Goal: Task Accomplishment & Management: Manage account settings

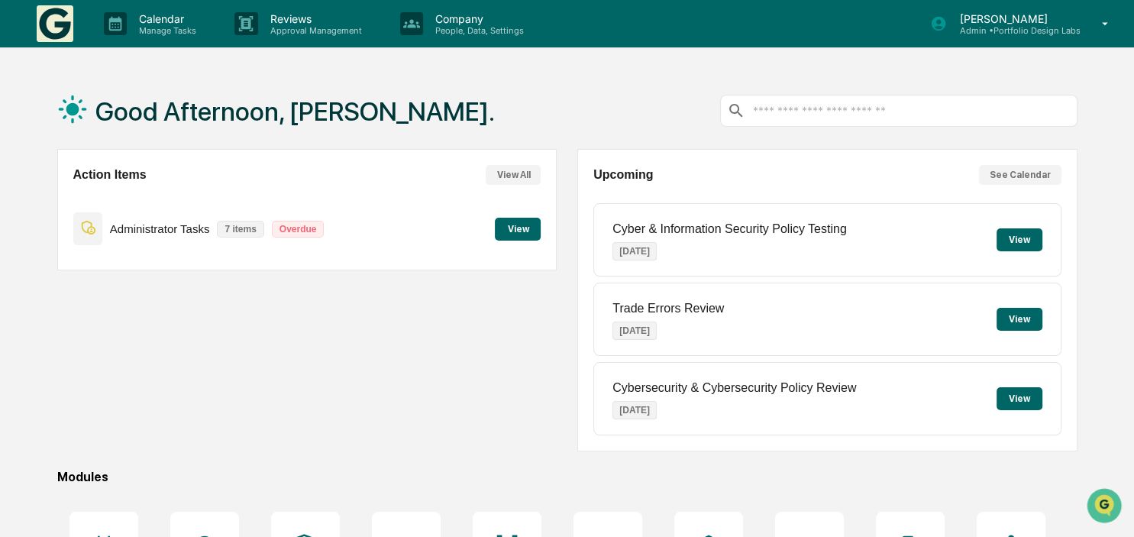
click at [536, 231] on button "View" at bounding box center [518, 229] width 46 height 23
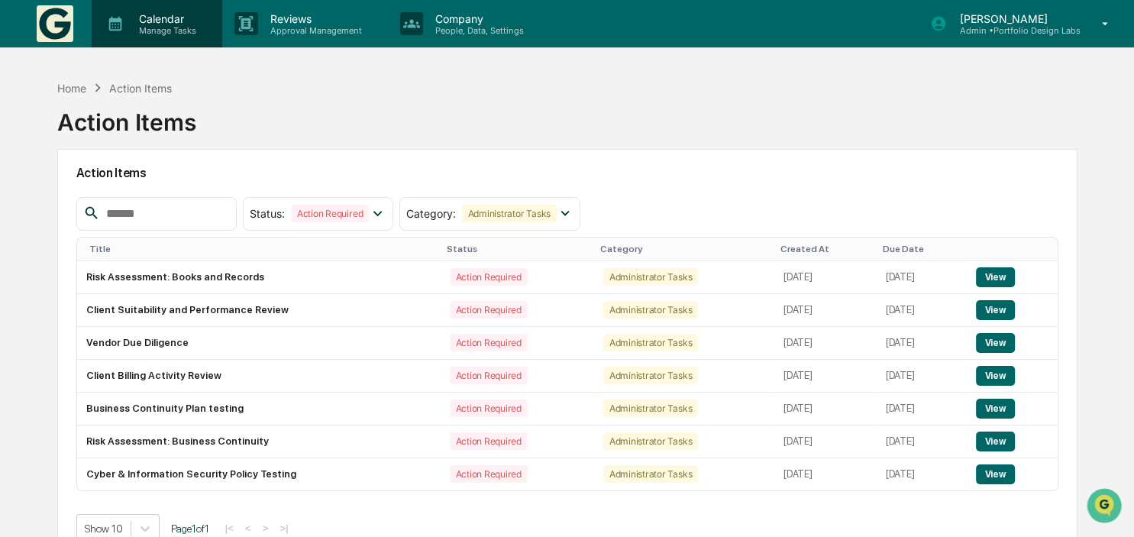
click at [102, 21] on div "Calendar Manage Tasks" at bounding box center [155, 24] width 115 height 24
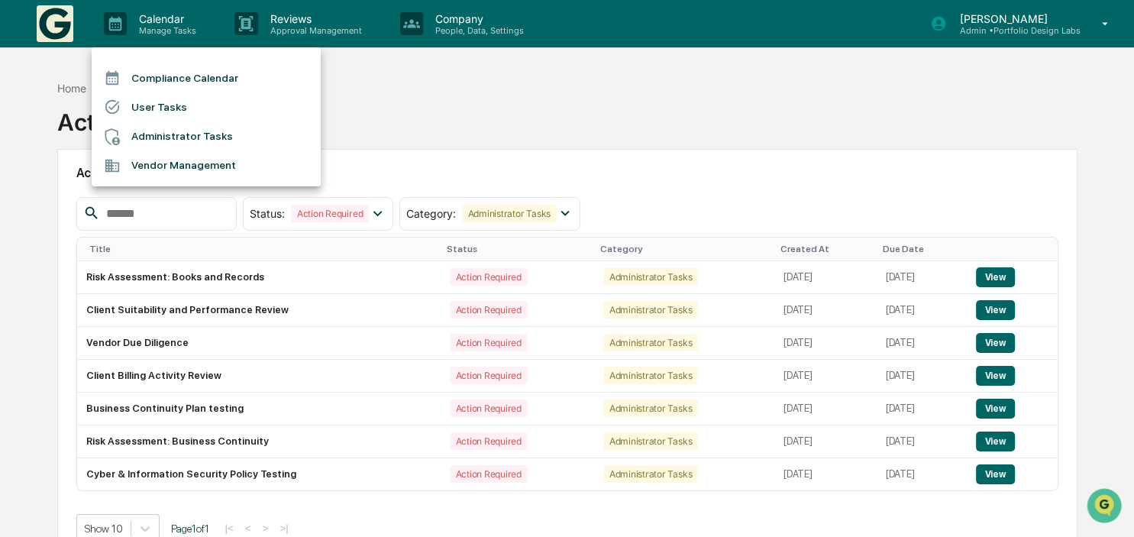
click at [158, 137] on li "Administrator Tasks" at bounding box center [206, 136] width 229 height 29
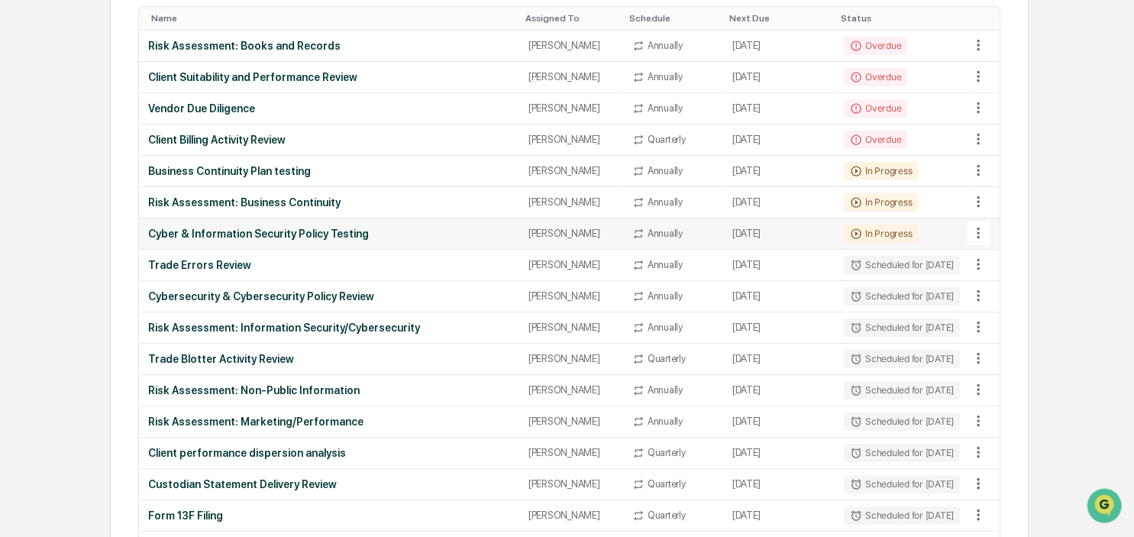
scroll to position [161, 0]
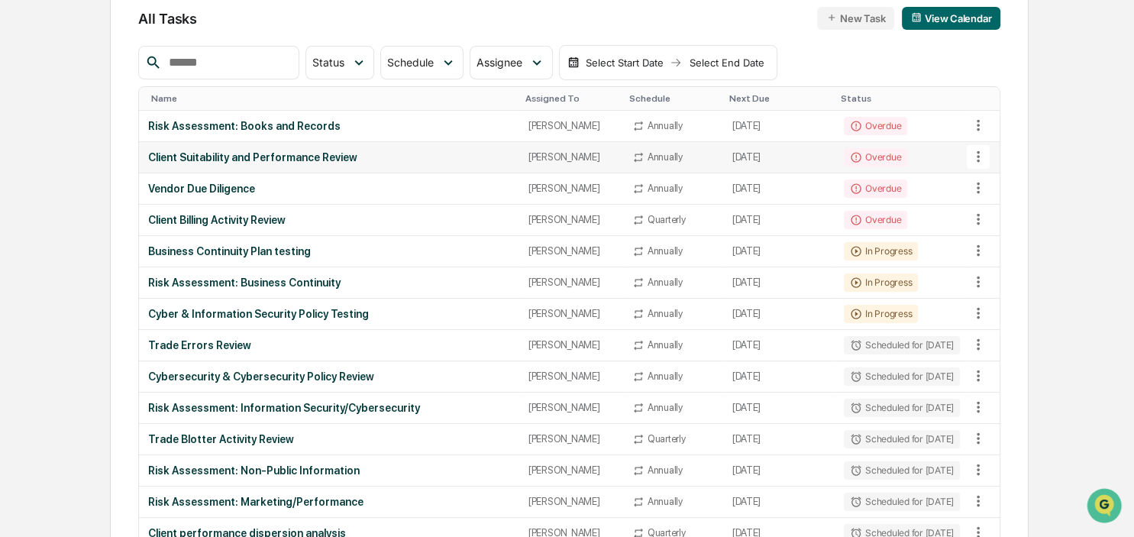
click at [980, 162] on icon at bounding box center [978, 156] width 17 height 17
click at [1008, 240] on li "Delete Task" at bounding box center [1028, 238] width 122 height 28
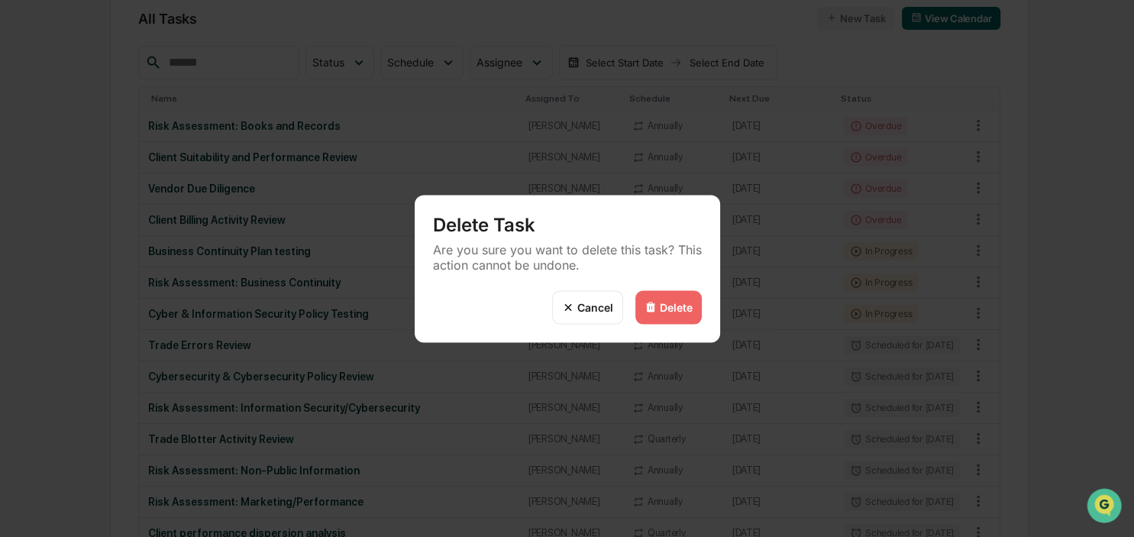
click at [668, 310] on div "Delete" at bounding box center [676, 307] width 33 height 13
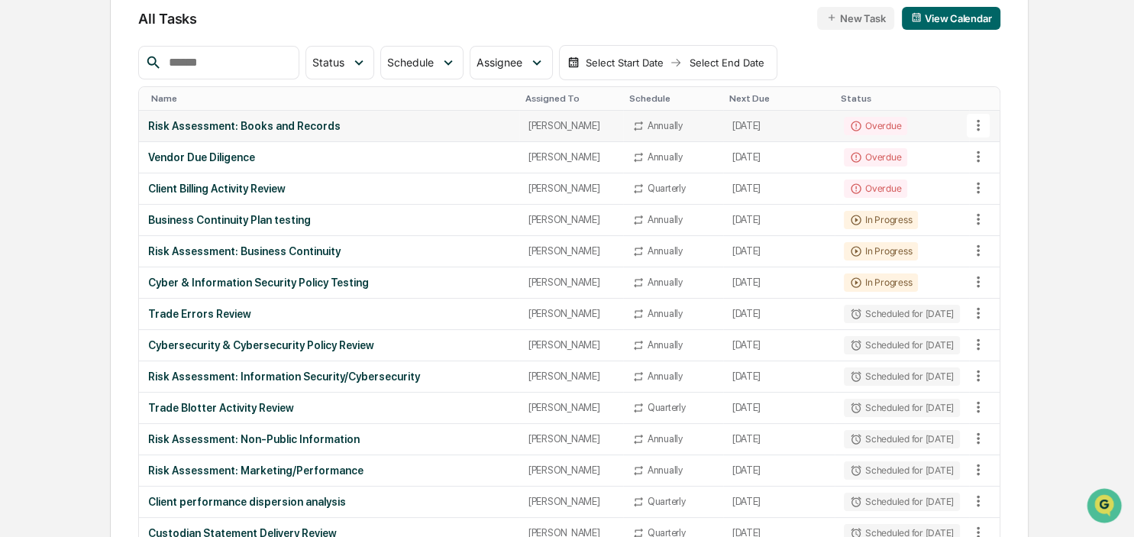
click at [205, 123] on div "Risk Assessment: Books and Records" at bounding box center [328, 126] width 361 height 12
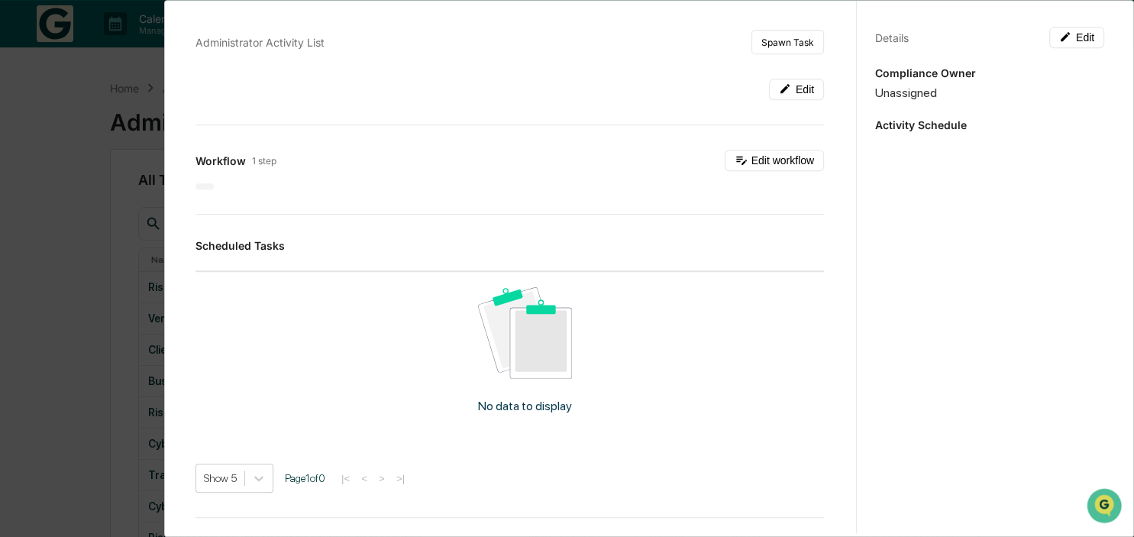
scroll to position [0, 0]
click at [780, 159] on button "Edit workflow" at bounding box center [774, 160] width 99 height 21
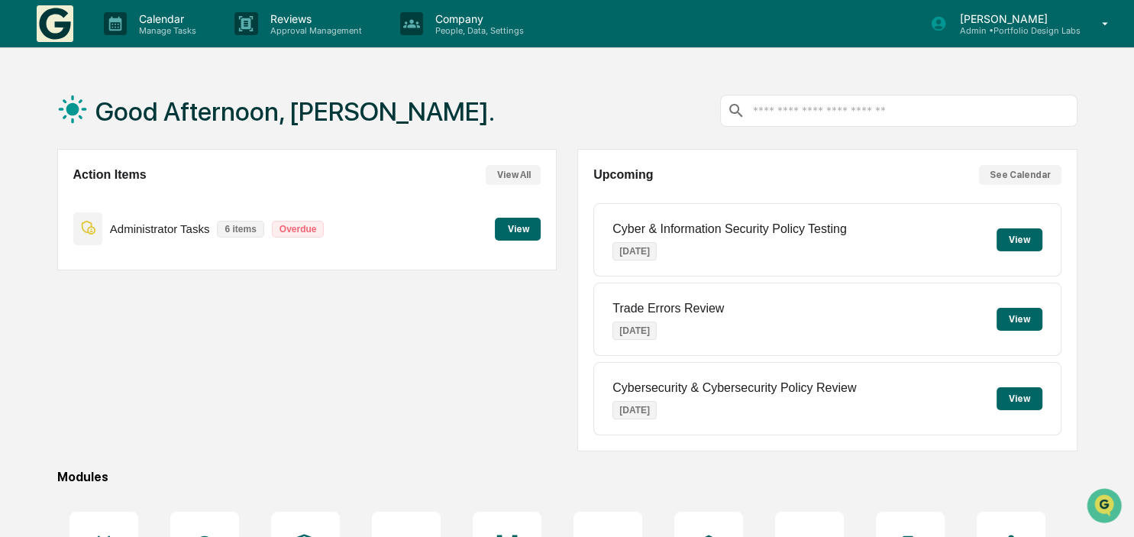
click at [517, 224] on button "View" at bounding box center [518, 229] width 46 height 23
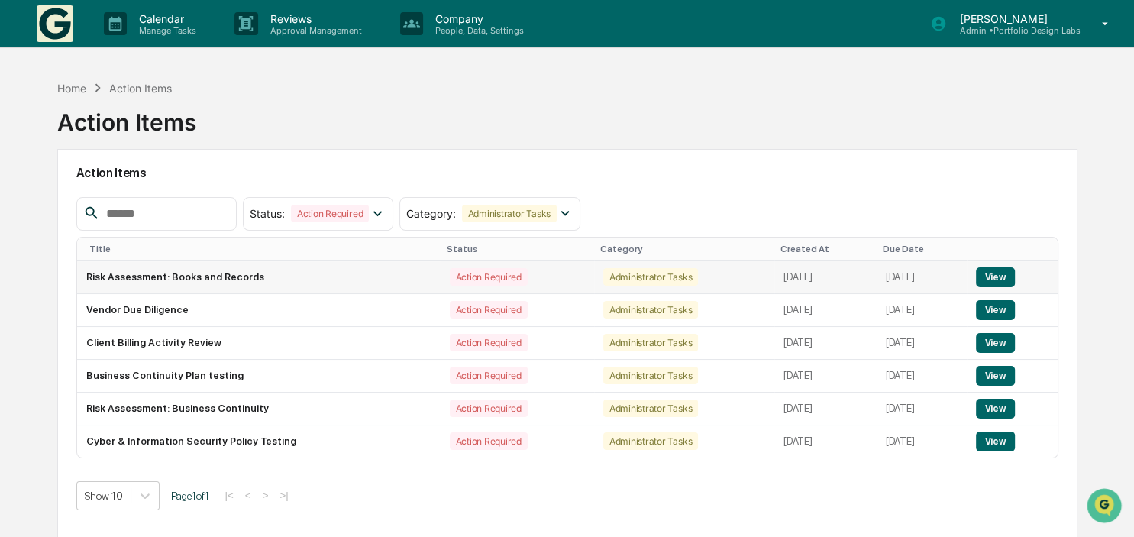
click at [1002, 268] on button "View" at bounding box center [995, 277] width 39 height 20
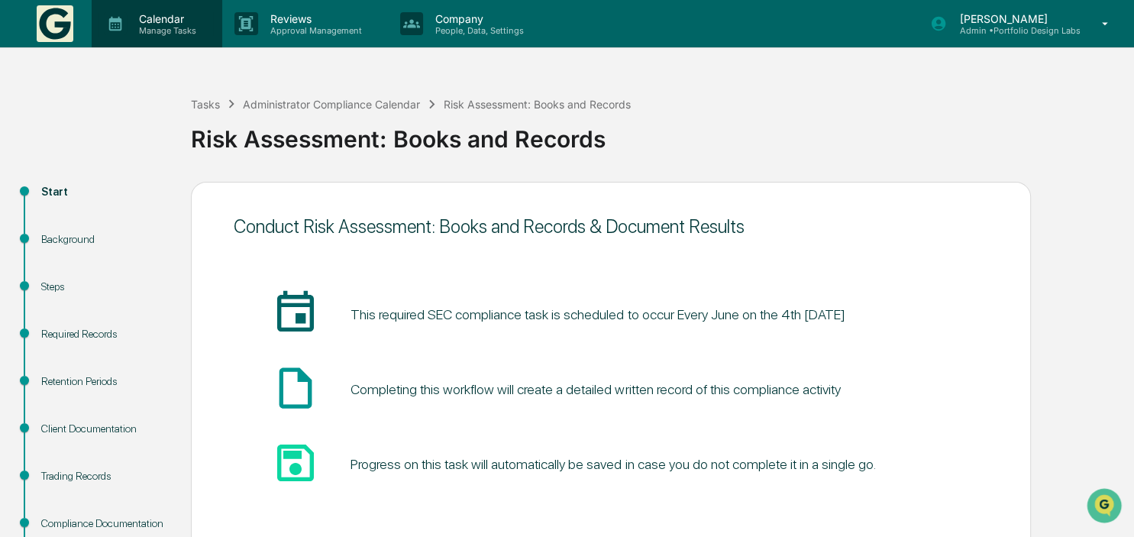
click at [180, 13] on p "Calendar" at bounding box center [165, 18] width 77 height 13
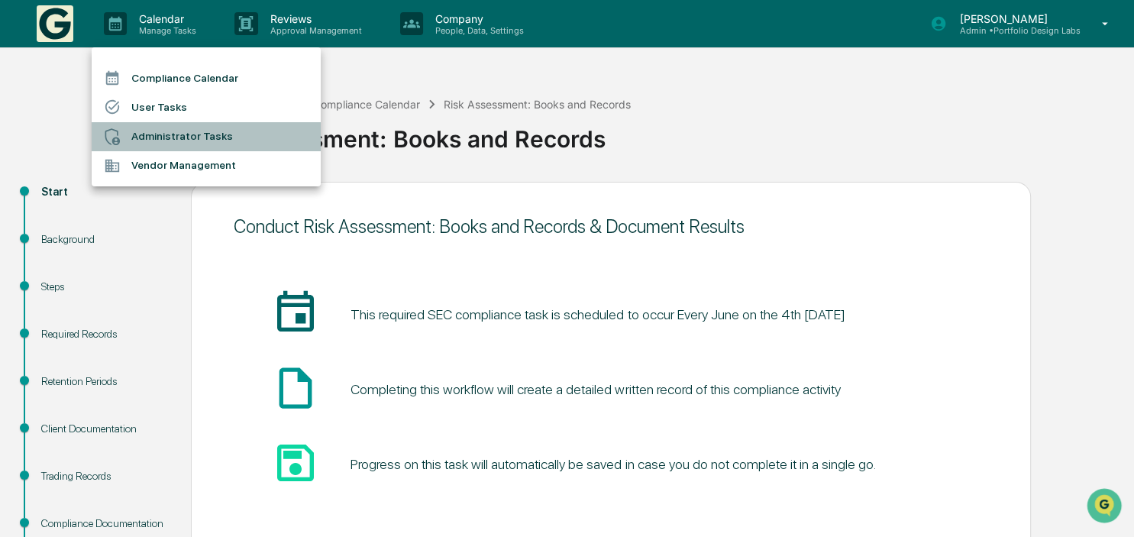
click at [173, 131] on li "Administrator Tasks" at bounding box center [206, 136] width 229 height 29
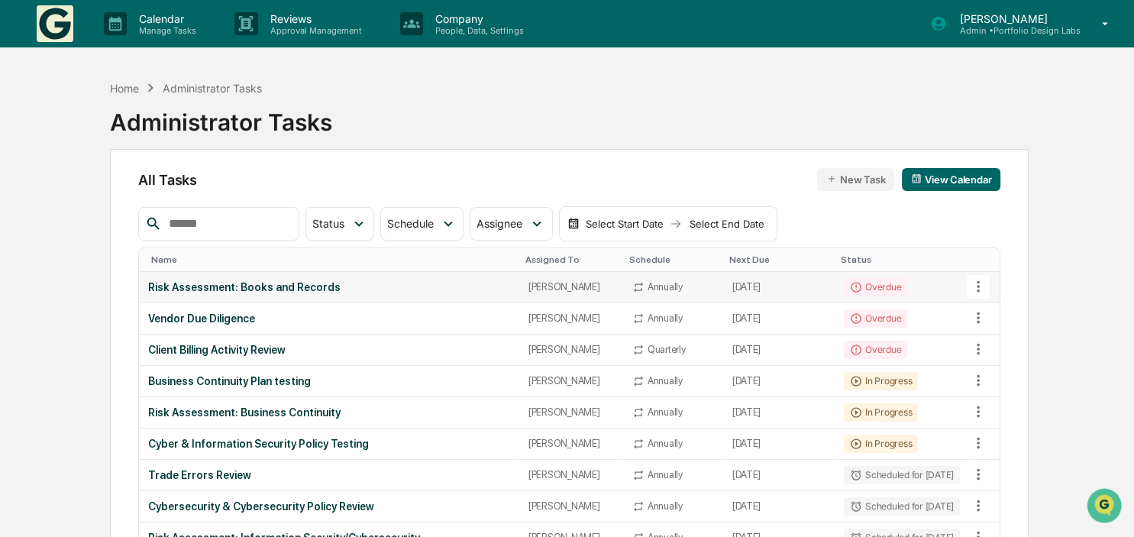
click at [937, 284] on td "Overdue" at bounding box center [901, 287] width 134 height 31
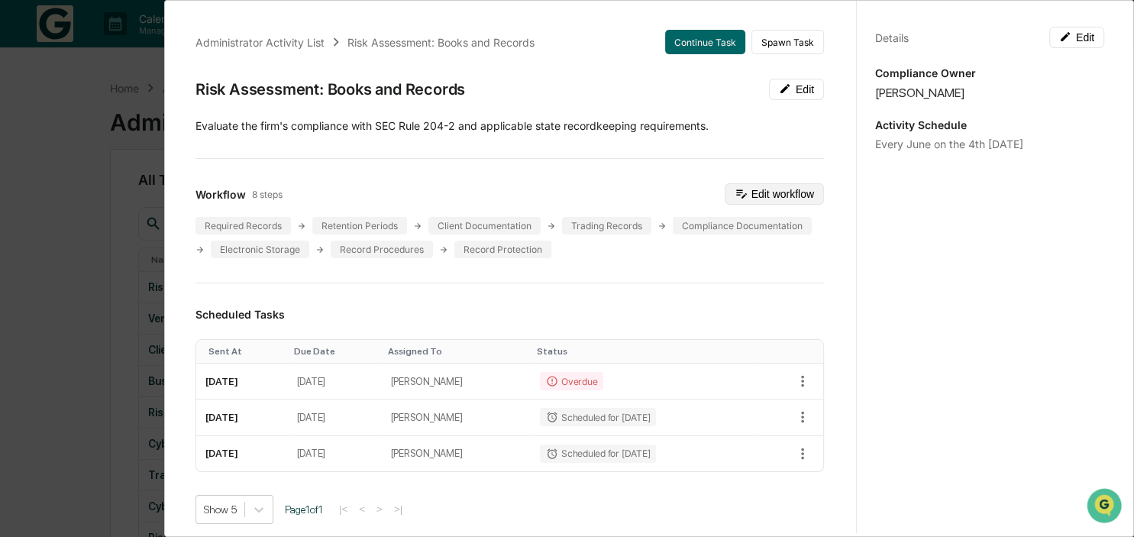
click at [780, 189] on button "Edit workflow" at bounding box center [774, 193] width 99 height 21
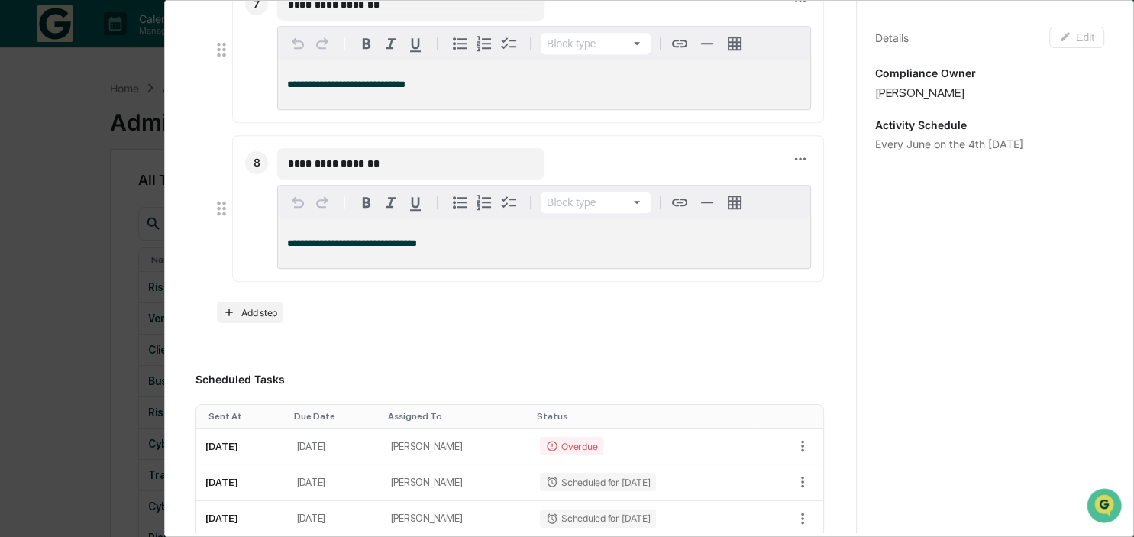
scroll to position [1231, 0]
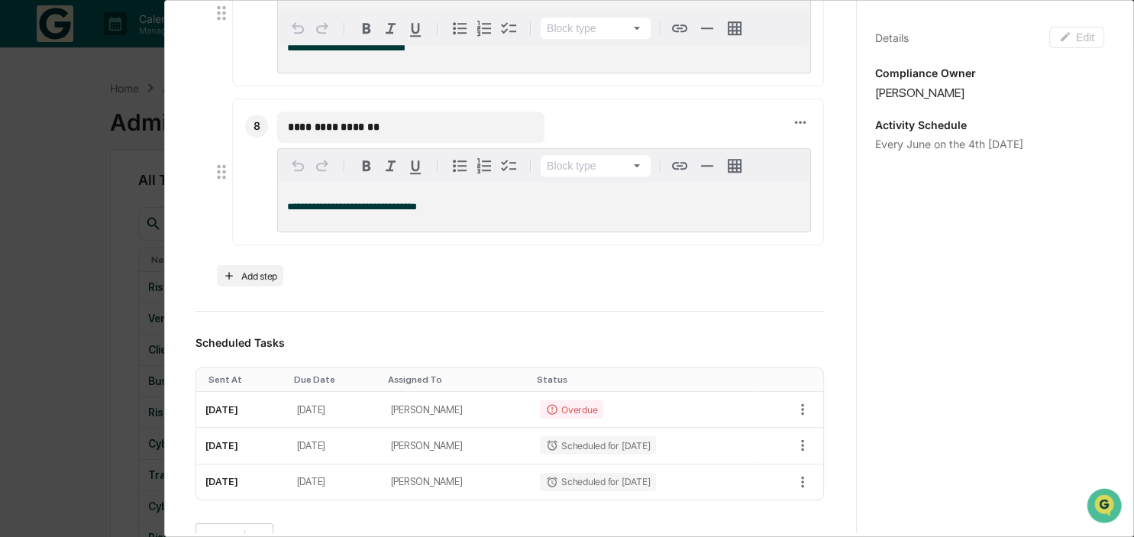
click at [57, 353] on div "**********" at bounding box center [567, 268] width 1134 height 537
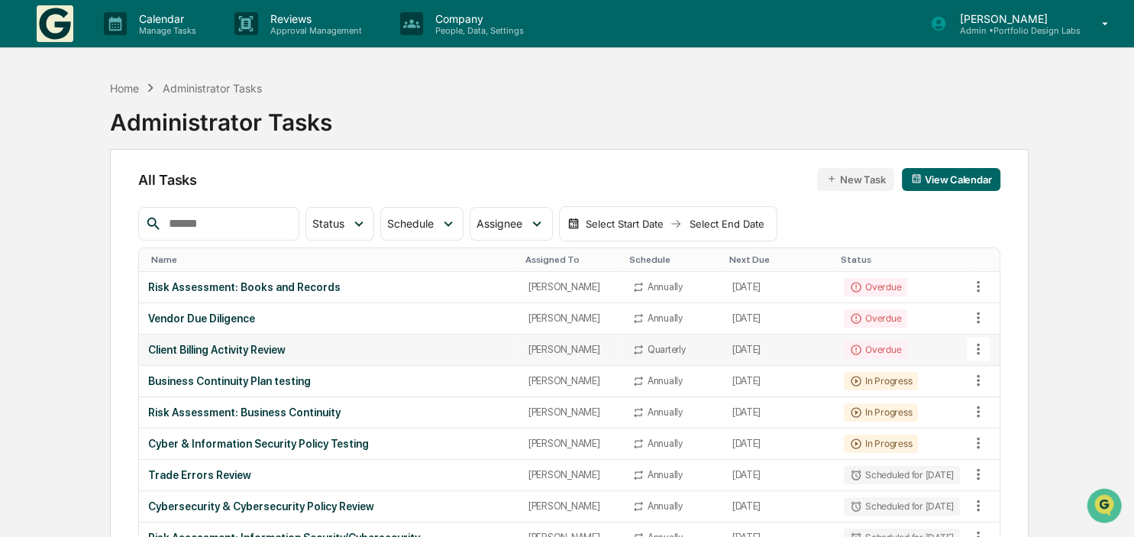
click at [156, 356] on td "Client Billing Activity Review" at bounding box center [328, 349] width 379 height 31
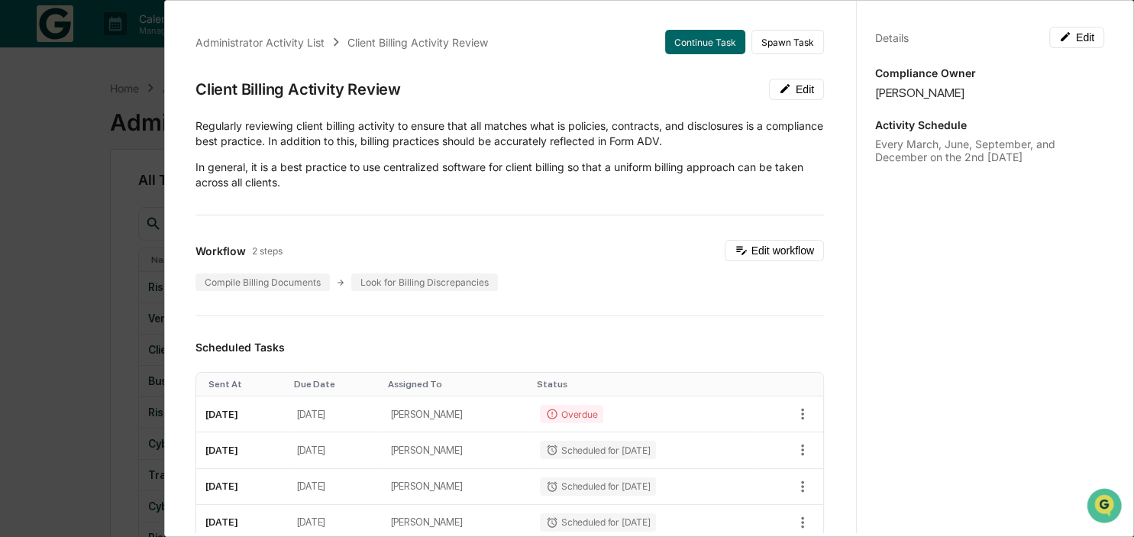
click at [60, 299] on div "Administrator Activity List Client Billing Activity Review Continue Task Spawn …" at bounding box center [567, 268] width 1134 height 537
